Goal: Information Seeking & Learning: Learn about a topic

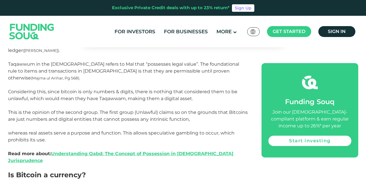
scroll to position [754, 0]
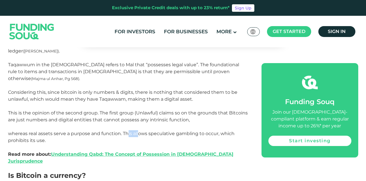
drag, startPoint x: 128, startPoint y: 113, endPoint x: 138, endPoint y: 115, distance: 9.7
click at [138, 115] on p "Considering this, since bitcoin is only numbers & digits, there is nothing that…" at bounding box center [128, 116] width 241 height 55
click at [206, 118] on p "Considering this, since bitcoin is only numbers & digits, there is nothing that…" at bounding box center [128, 116] width 241 height 55
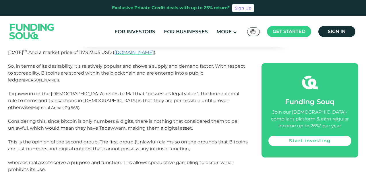
scroll to position [726, 0]
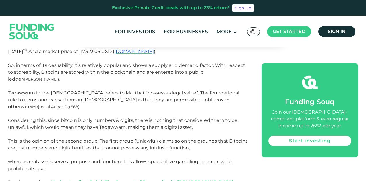
drag, startPoint x: 58, startPoint y: 144, endPoint x: 119, endPoint y: 149, distance: 61.1
click at [119, 149] on p "Considering this, since bitcoin is only numbers & digits, there is nothing that…" at bounding box center [128, 144] width 241 height 55
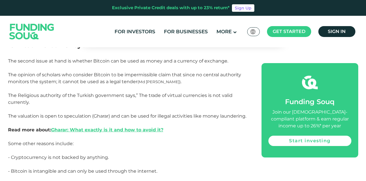
scroll to position [897, 0]
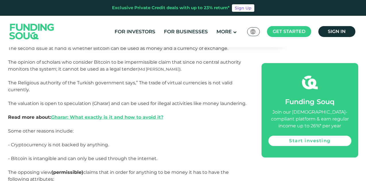
click at [165, 80] on span "The Religious authority of the Turkish government says,” The trade of virtual c…" at bounding box center [127, 100] width 238 height 40
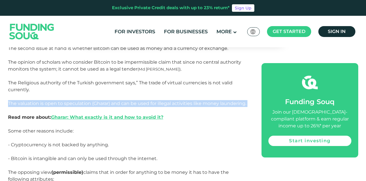
click at [165, 80] on span "The Religious authority of the Turkish government says,” The trade of virtual c…" at bounding box center [127, 100] width 238 height 40
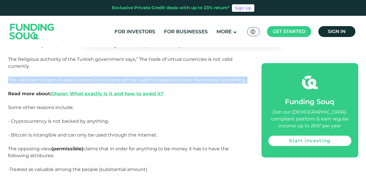
scroll to position [922, 0]
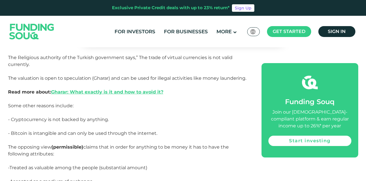
click at [165, 73] on p "The Religious authority of the Turkish government says,” The trade of virtual c…" at bounding box center [128, 78] width 241 height 48
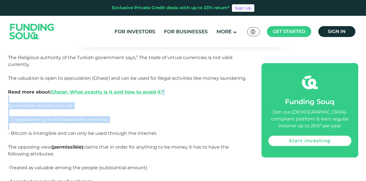
drag, startPoint x: 165, startPoint y: 73, endPoint x: 164, endPoint y: 97, distance: 23.6
click at [164, 97] on div "Currency has been used as a medium of exchange for centuries. Individuals and e…" at bounding box center [128, 65] width 241 height 1388
click at [164, 116] on p "- Cryptocurrency is not backed by anything." at bounding box center [128, 123] width 241 height 14
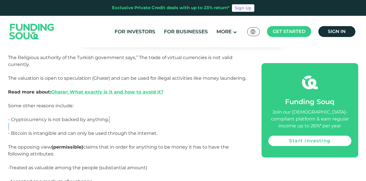
click at [164, 116] on p "- Cryptocurrency is not backed by anything." at bounding box center [128, 123] width 241 height 14
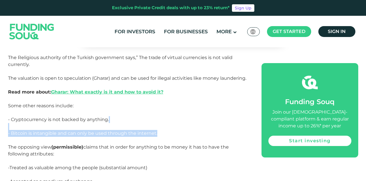
drag, startPoint x: 164, startPoint y: 97, endPoint x: 164, endPoint y: 109, distance: 12.1
click at [164, 109] on div "Currency has been used as a medium of exchange for centuries. Individuals and e…" at bounding box center [128, 65] width 241 height 1388
click at [164, 137] on p at bounding box center [128, 140] width 241 height 7
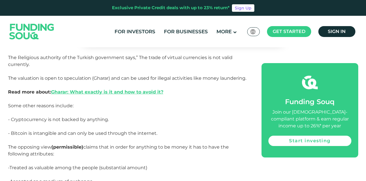
click at [164, 137] on p at bounding box center [128, 140] width 241 height 7
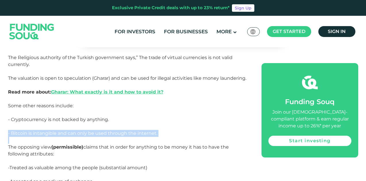
drag, startPoint x: 164, startPoint y: 109, endPoint x: 157, endPoint y: 106, distance: 7.6
click at [157, 106] on div "Currency has been used as a medium of exchange for centuries. Individuals and e…" at bounding box center [128, 65] width 241 height 1388
click at [157, 130] on p "- Bitcoin is intangible and can only be used through the internet." at bounding box center [128, 133] width 241 height 7
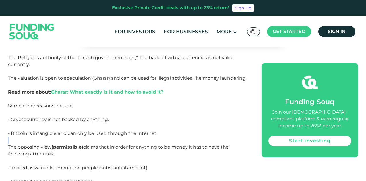
click at [157, 130] on p "- Bitcoin is intangible and can only be used through the internet." at bounding box center [128, 133] width 241 height 7
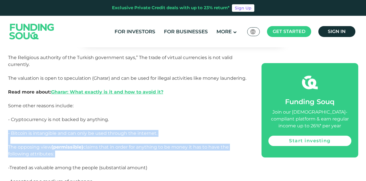
drag, startPoint x: 157, startPoint y: 106, endPoint x: 157, endPoint y: 117, distance: 10.6
click at [157, 117] on div "Currency has been used as a medium of exchange for centuries. Individuals and e…" at bounding box center [128, 65] width 241 height 1388
click at [157, 144] on span "The opposing view (permissible) claims that in order for anything to be money i…" at bounding box center [118, 150] width 221 height 12
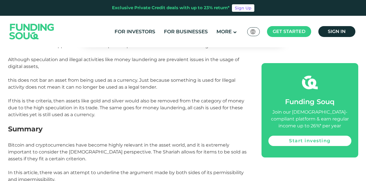
scroll to position [1192, 0]
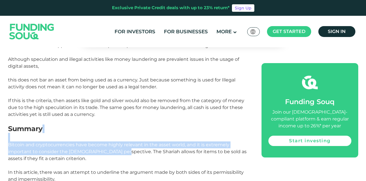
drag, startPoint x: 83, startPoint y: 110, endPoint x: 124, endPoint y: 123, distance: 43.2
click at [124, 142] on span "Bitcoin and cryptocurrencies have become highly relevant in the asset world, an…" at bounding box center [127, 162] width 239 height 40
